Goal: Transaction & Acquisition: Book appointment/travel/reservation

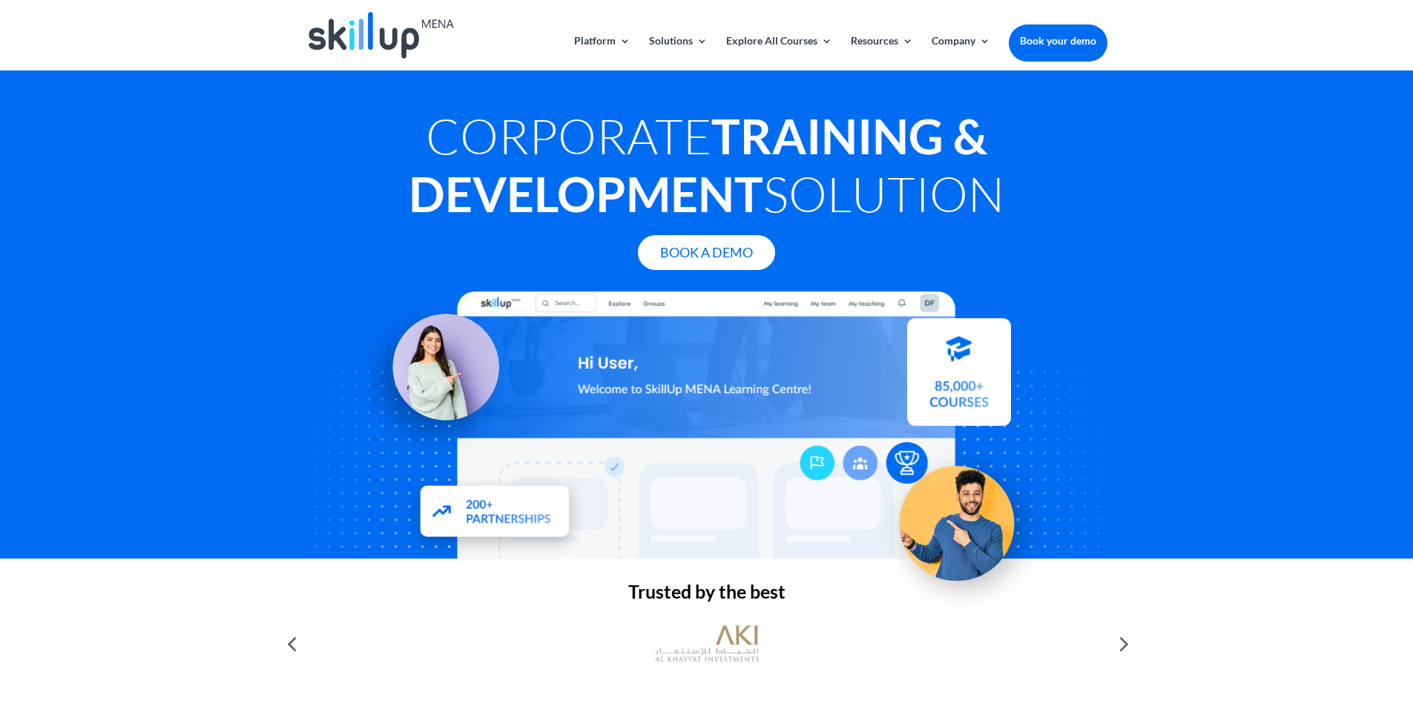
click at [371, 30] on img at bounding box center [381, 35] width 145 height 47
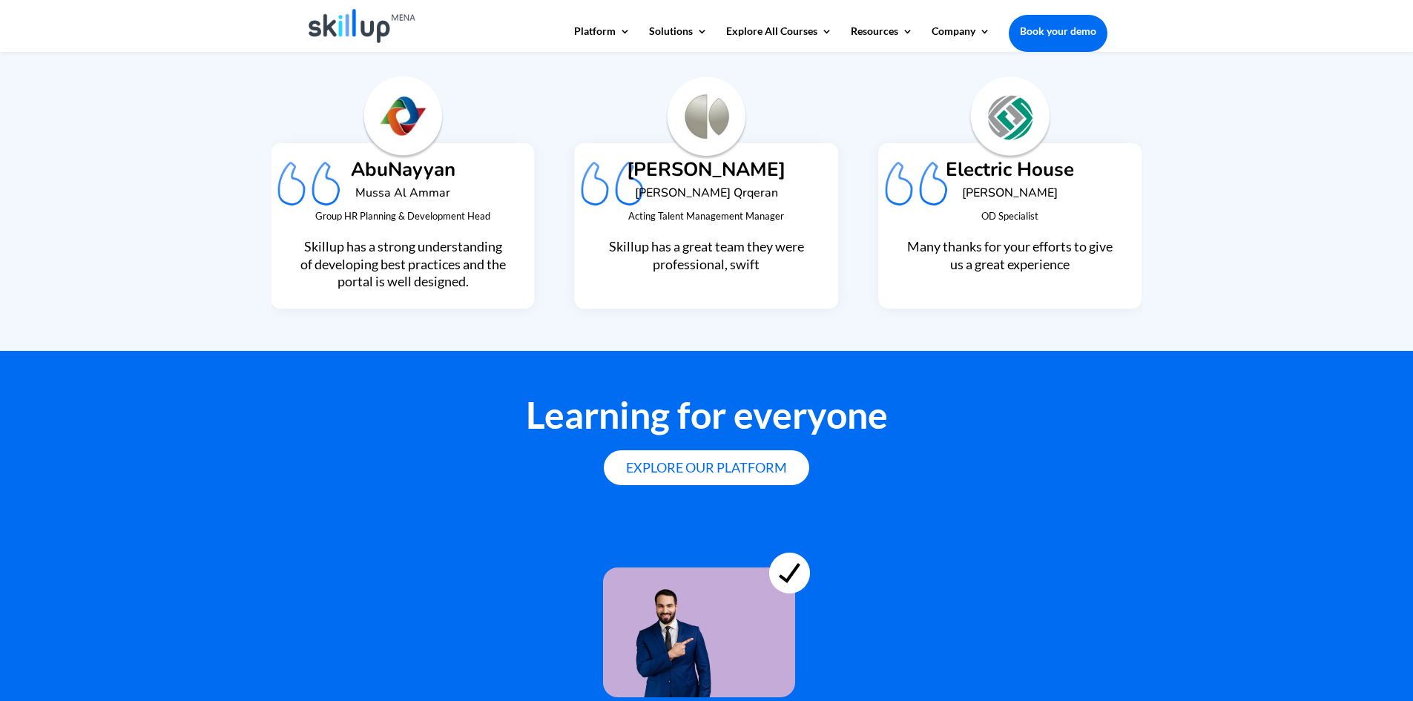
scroll to position [3412, 0]
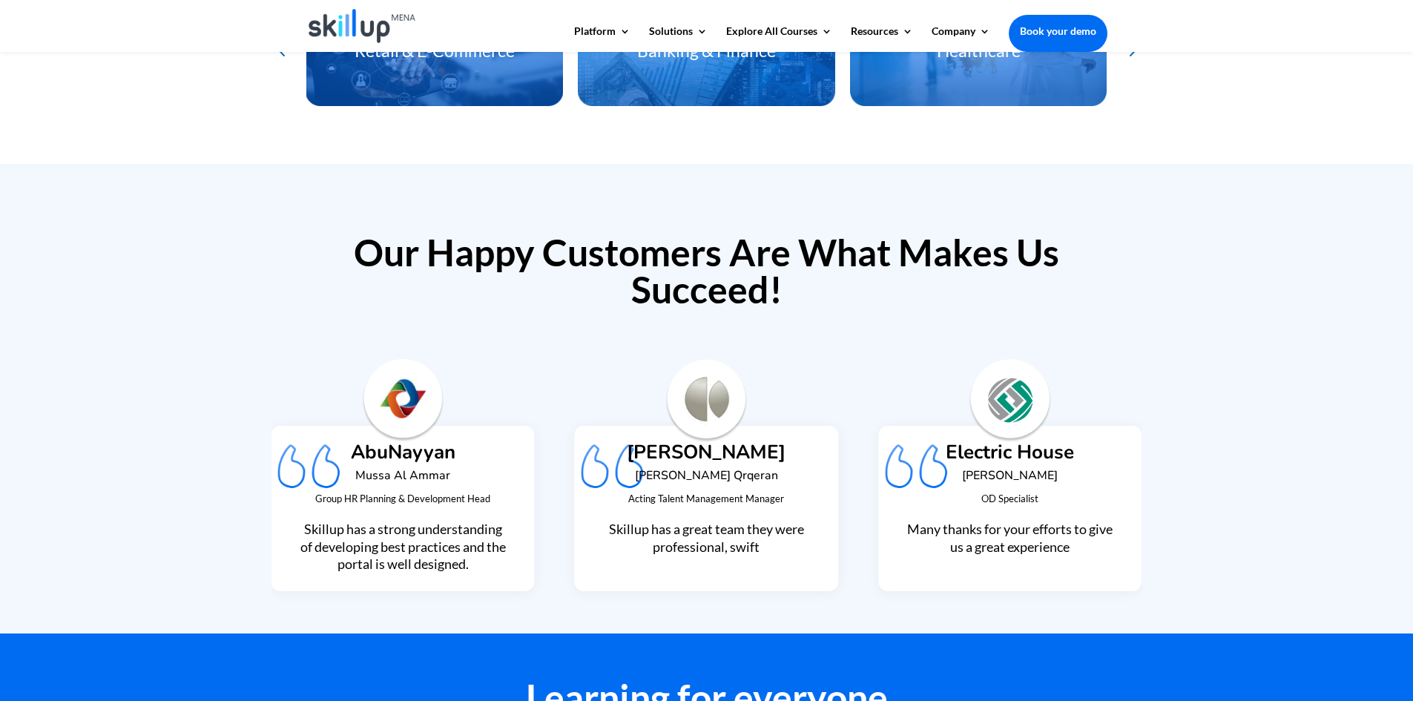
click at [366, 33] on img at bounding box center [363, 26] width 108 height 34
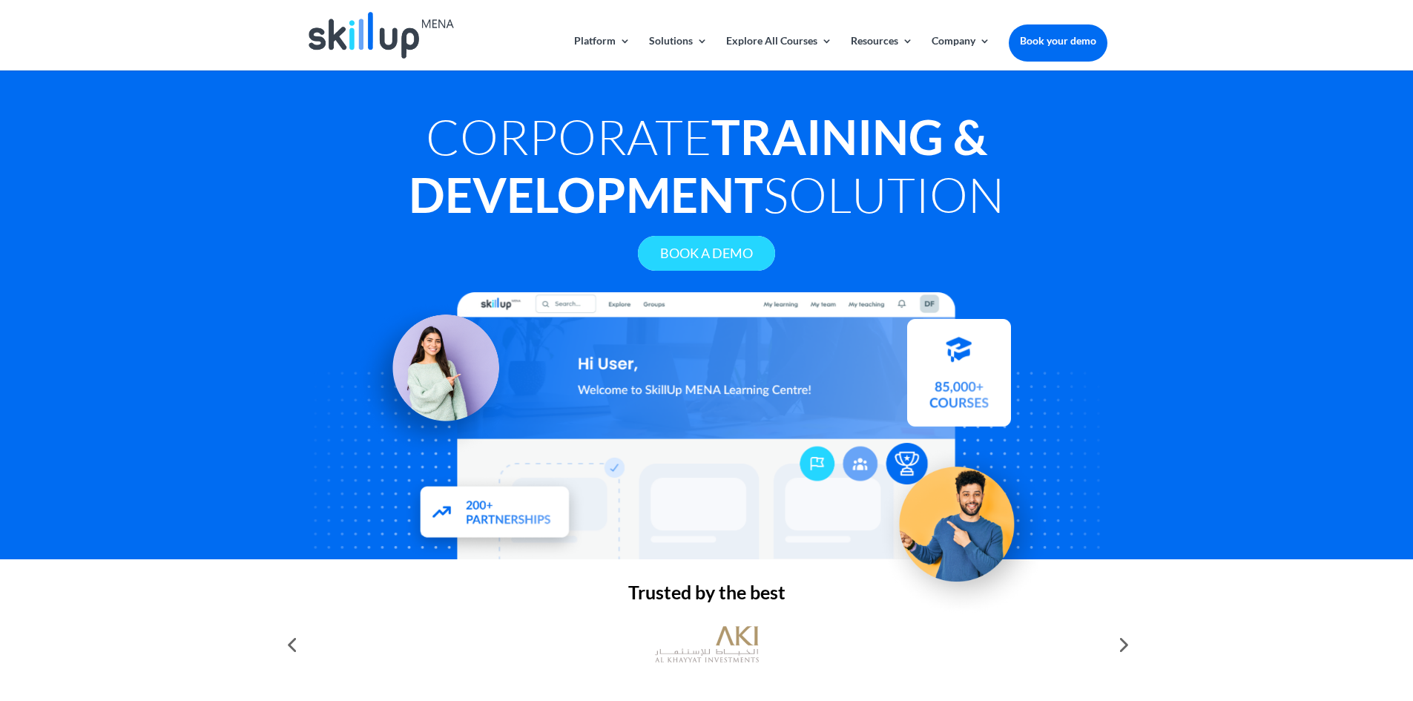
click at [711, 251] on link "Book A Demo" at bounding box center [706, 253] width 137 height 35
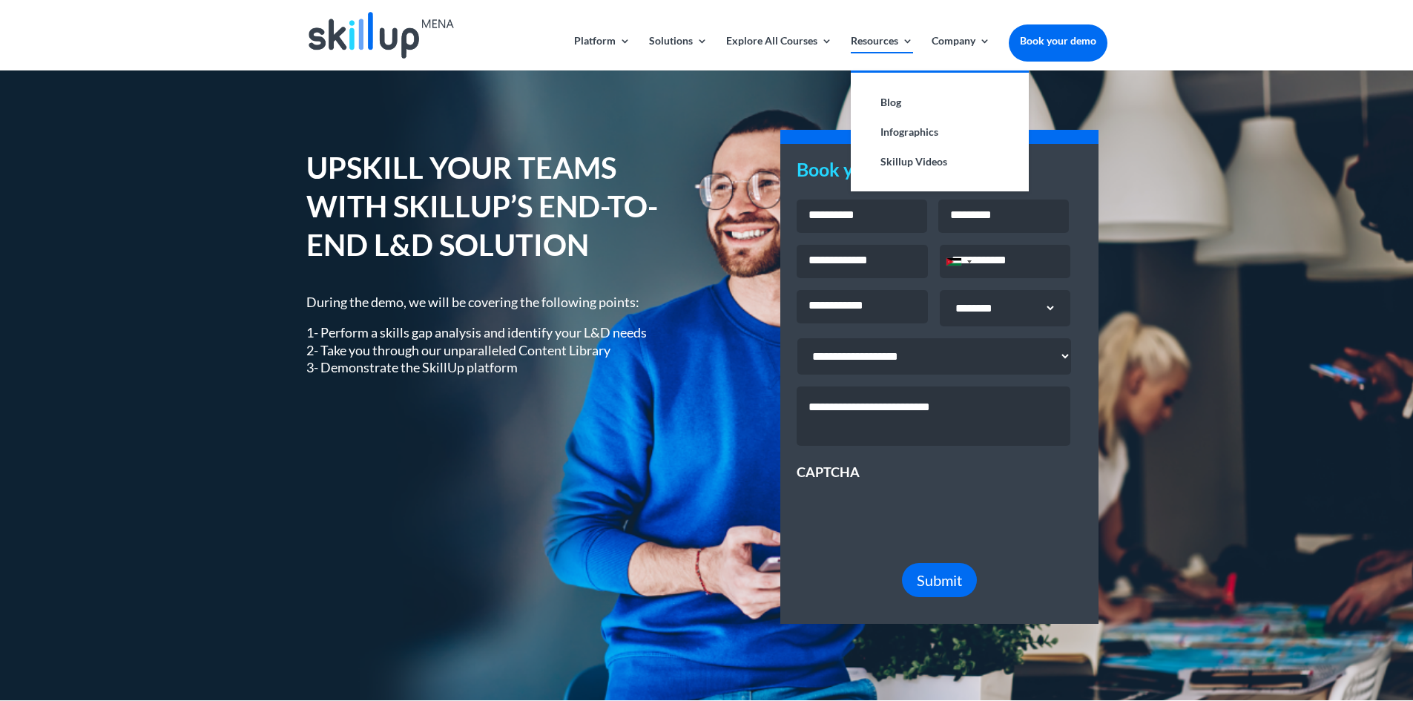
click at [871, 46] on link "Resources" at bounding box center [882, 53] width 62 height 35
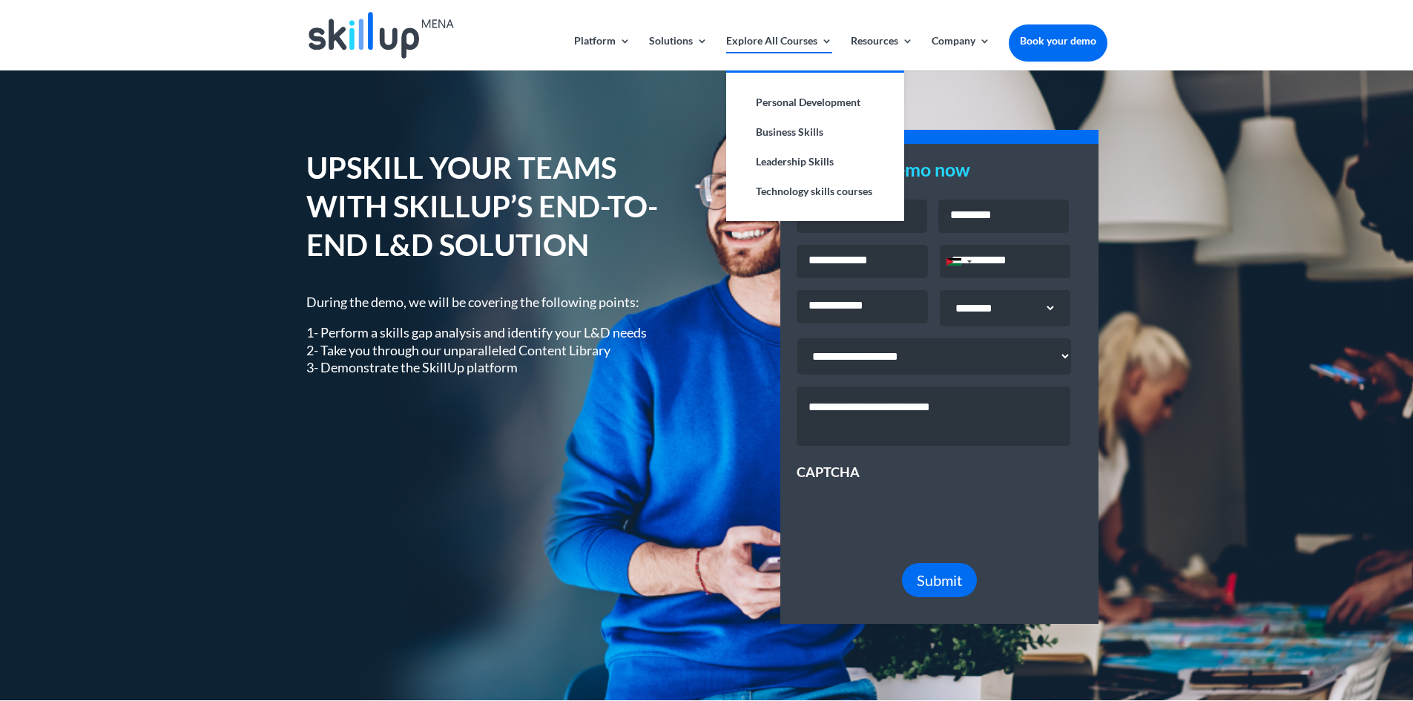
click at [801, 40] on link "Explore All Courses" at bounding box center [779, 53] width 106 height 35
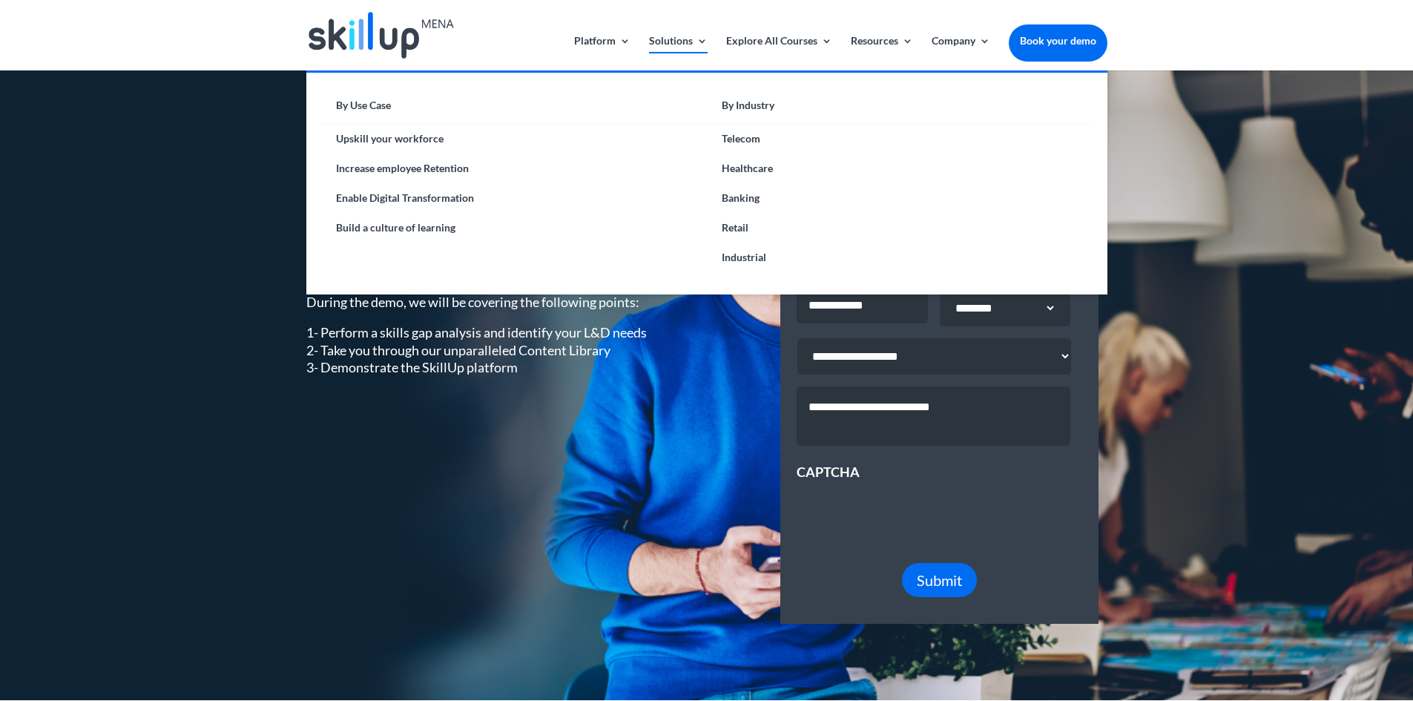
drag, startPoint x: 685, startPoint y: 50, endPoint x: 658, endPoint y: 46, distance: 27.0
drag, startPoint x: 658, startPoint y: 46, endPoint x: 612, endPoint y: 47, distance: 46.0
click at [612, 47] on link "Platform" at bounding box center [602, 53] width 56 height 35
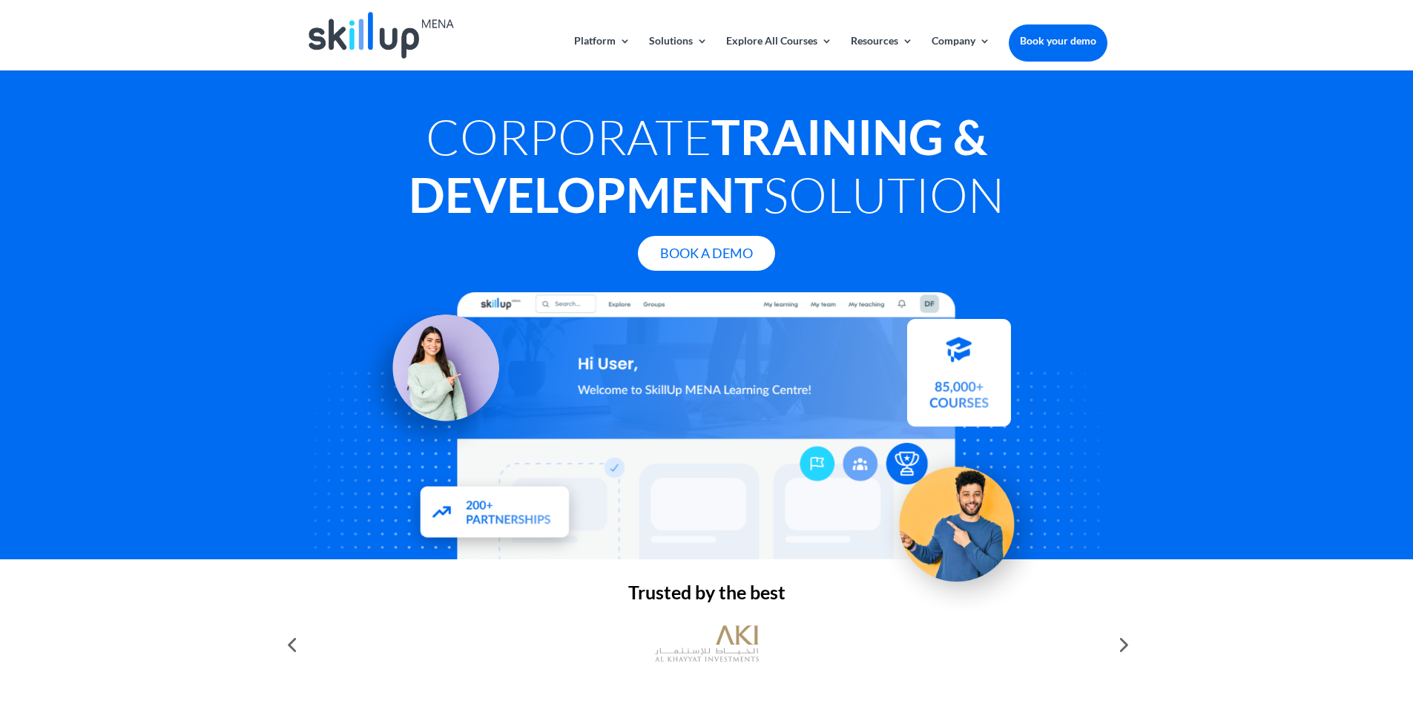
click at [1127, 635] on div at bounding box center [1122, 645] width 30 height 30
click at [292, 645] on div at bounding box center [292, 645] width 30 height 30
drag, startPoint x: 294, startPoint y: 643, endPoint x: 305, endPoint y: 635, distance: 13.2
click at [295, 643] on div at bounding box center [292, 645] width 30 height 30
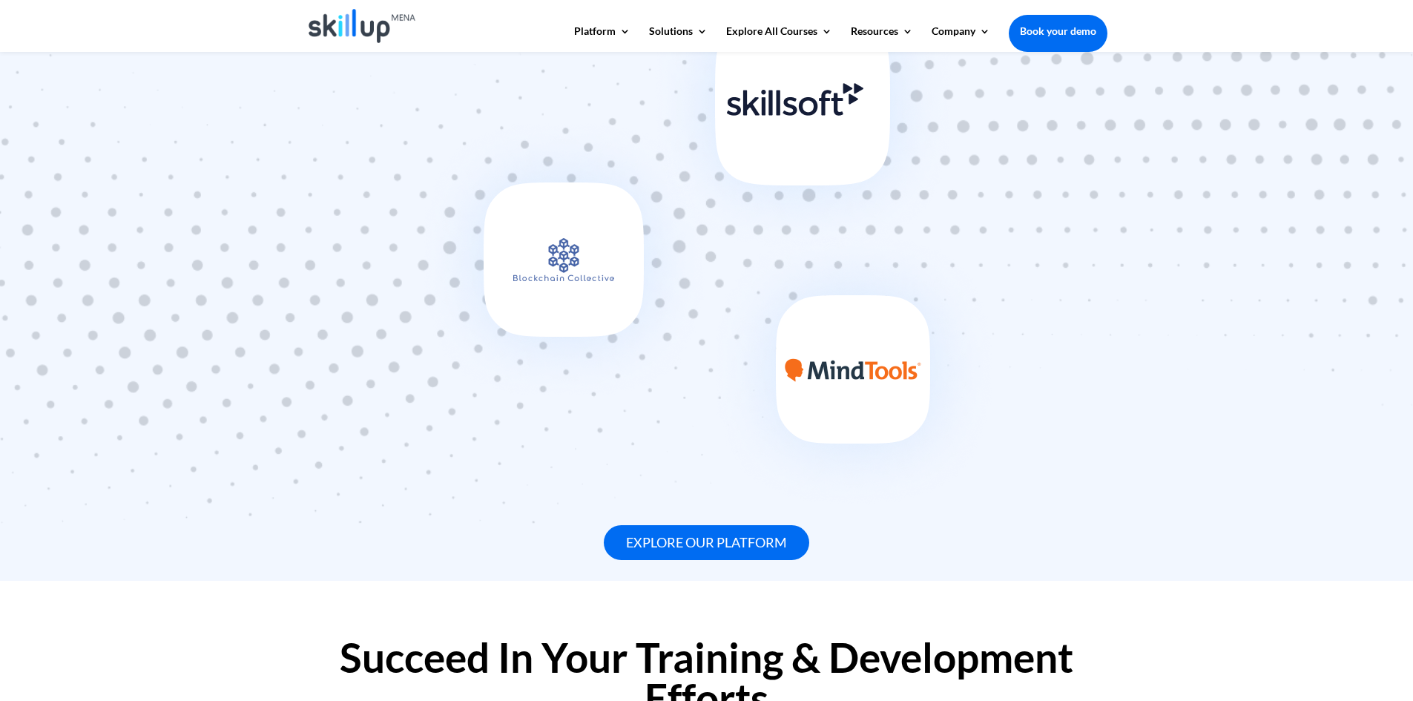
scroll to position [964, 0]
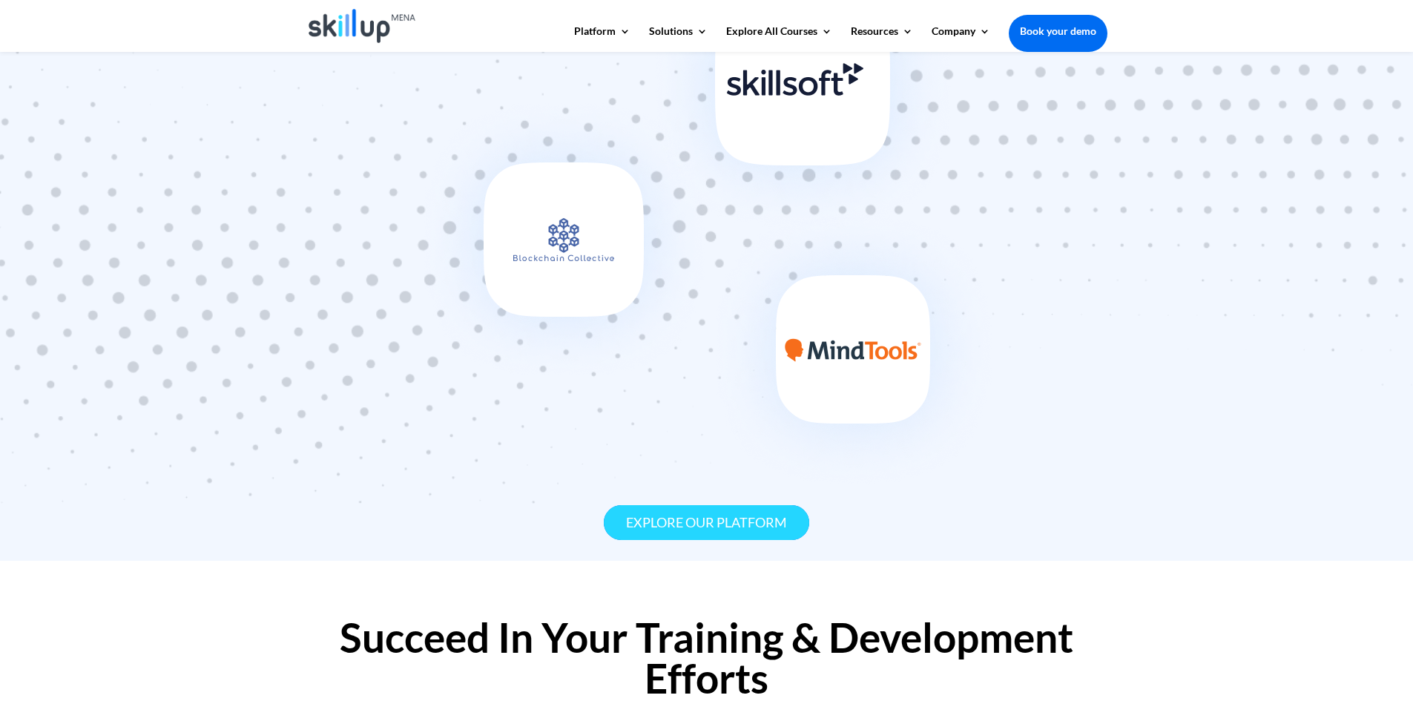
click at [745, 513] on link "Explore our platform" at bounding box center [706, 522] width 205 height 35
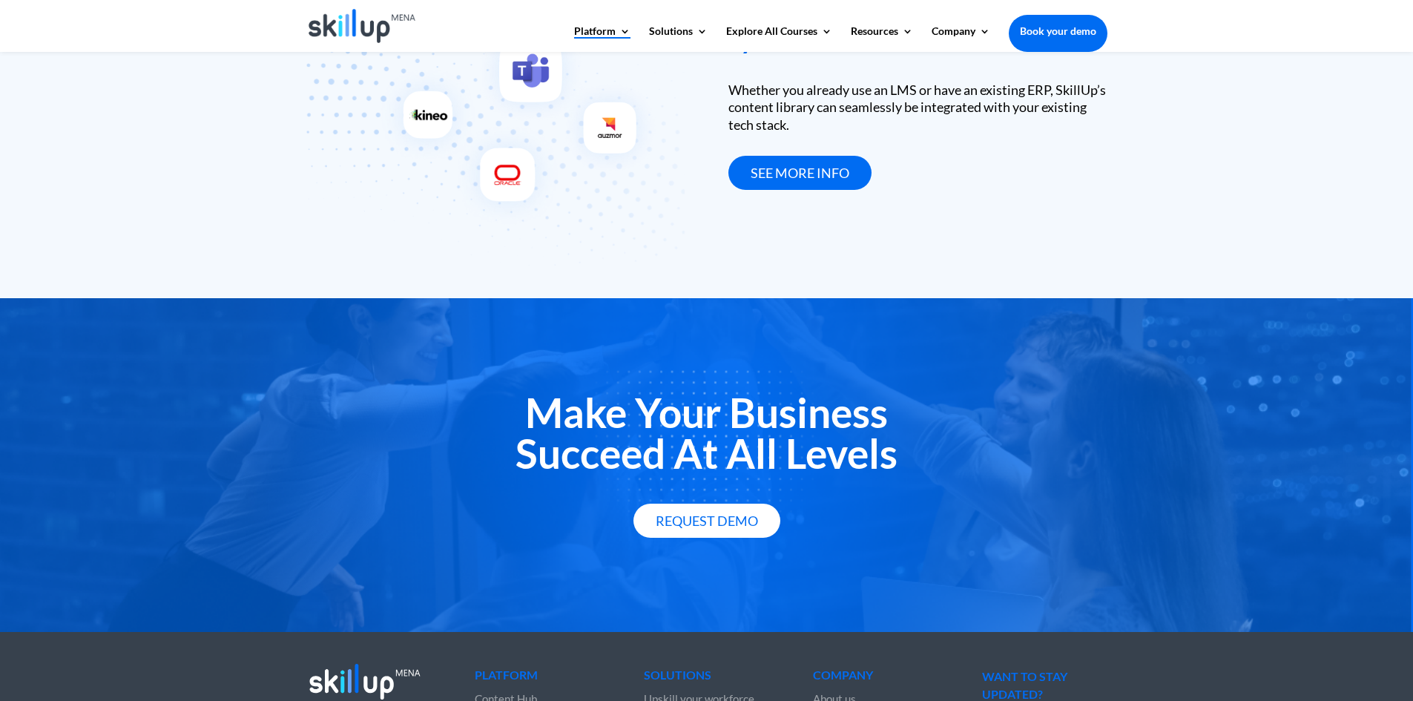
scroll to position [2554, 0]
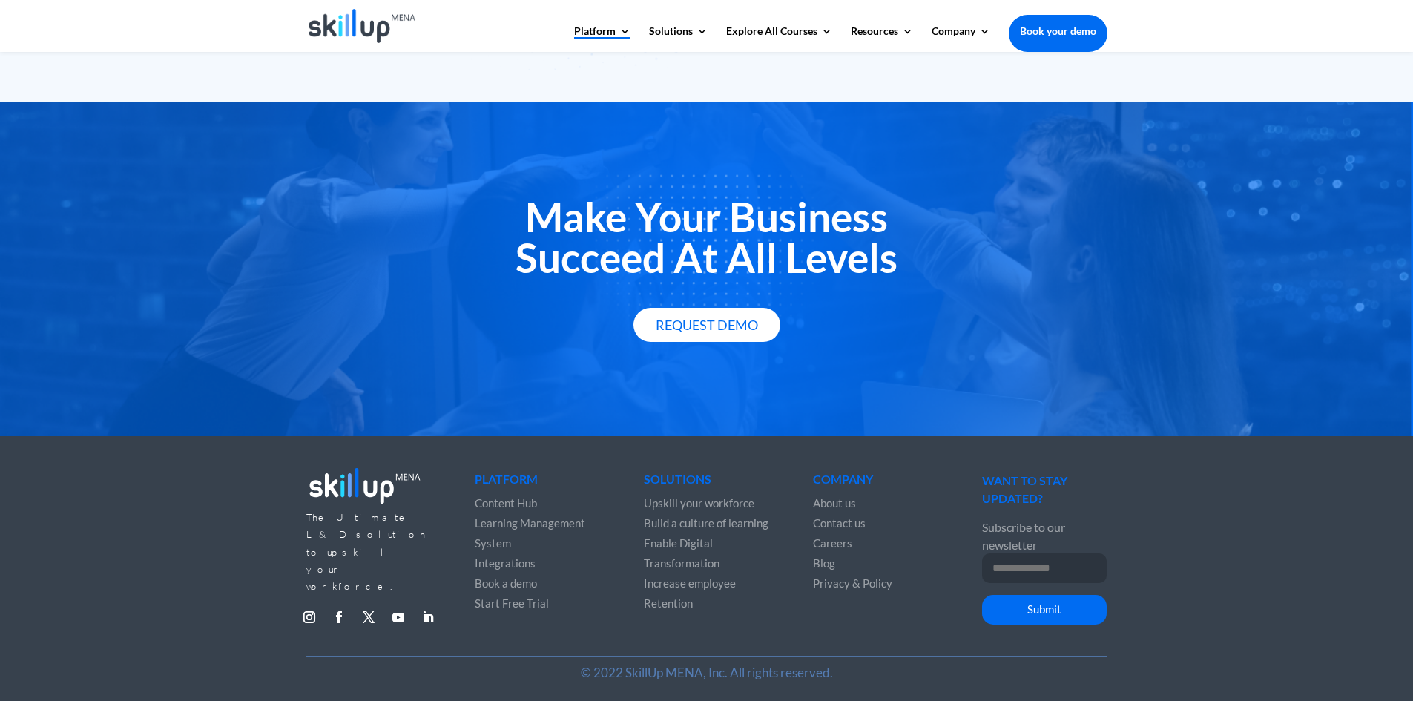
click at [513, 604] on span "Start Free Trial" at bounding box center [512, 602] width 74 height 13
